Goal: Information Seeking & Learning: Learn about a topic

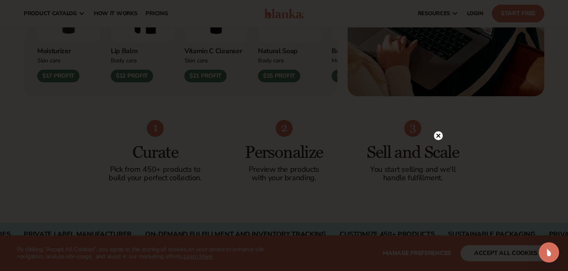
scroll to position [430, 0]
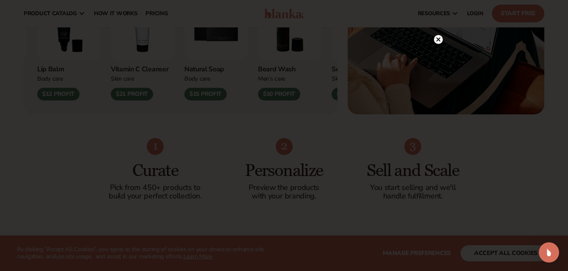
click at [438, 38] on circle at bounding box center [438, 39] width 9 height 9
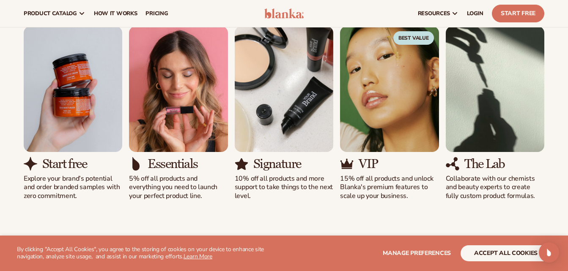
scroll to position [775, 0]
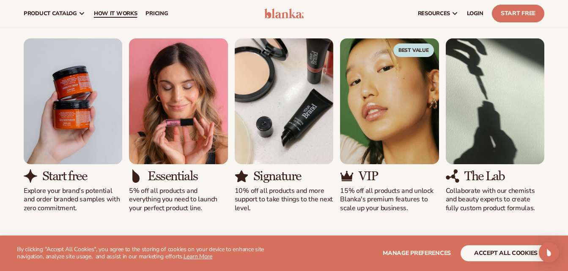
click at [128, 12] on span "How It Works" at bounding box center [116, 13] width 44 height 7
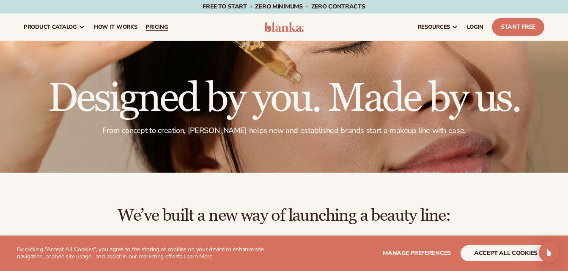
click at [158, 27] on span "pricing" at bounding box center [156, 27] width 22 height 7
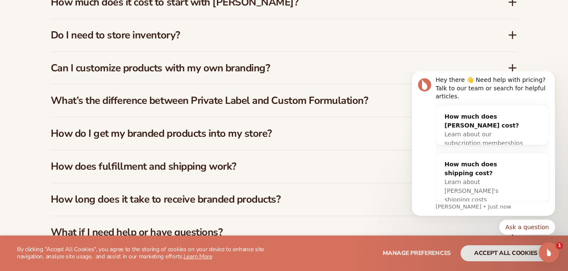
scroll to position [1290, 0]
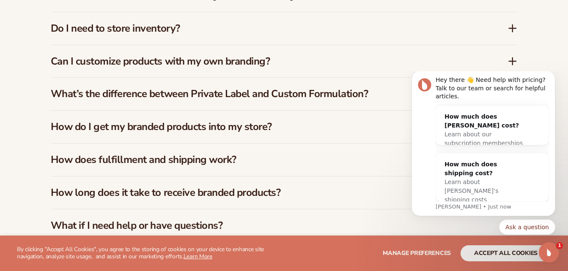
click at [512, 25] on icon at bounding box center [512, 28] width 0 height 7
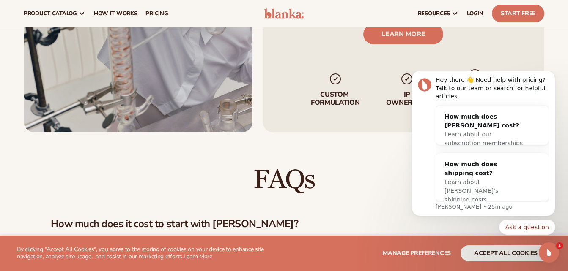
scroll to position [1061, 0]
